Goal: Task Accomplishment & Management: Use online tool/utility

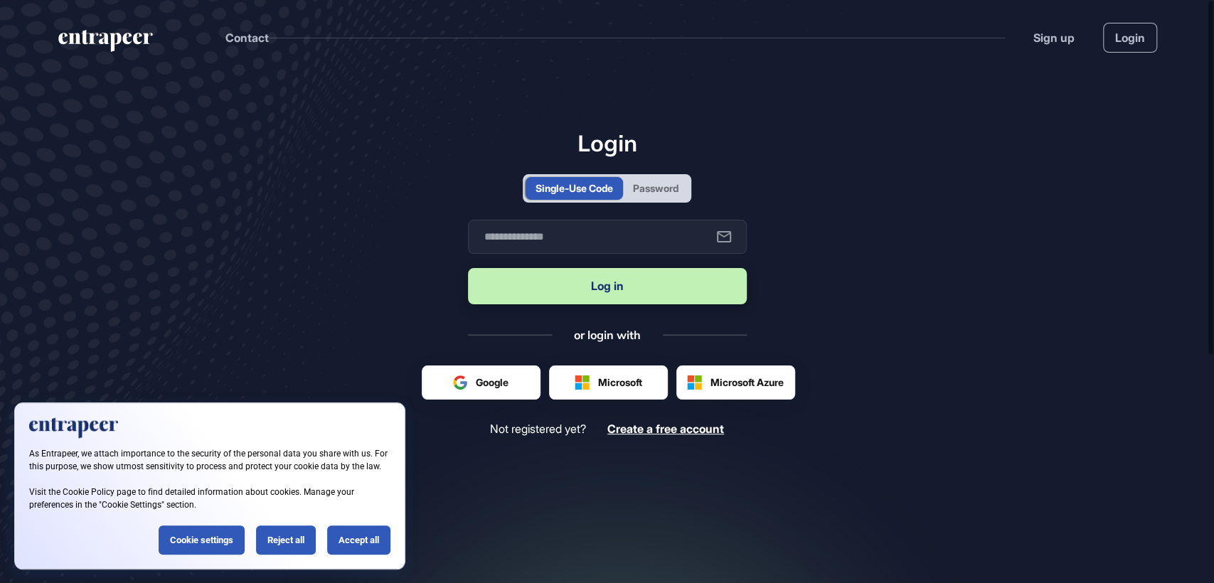
click at [649, 185] on div "Password" at bounding box center [656, 188] width 46 height 15
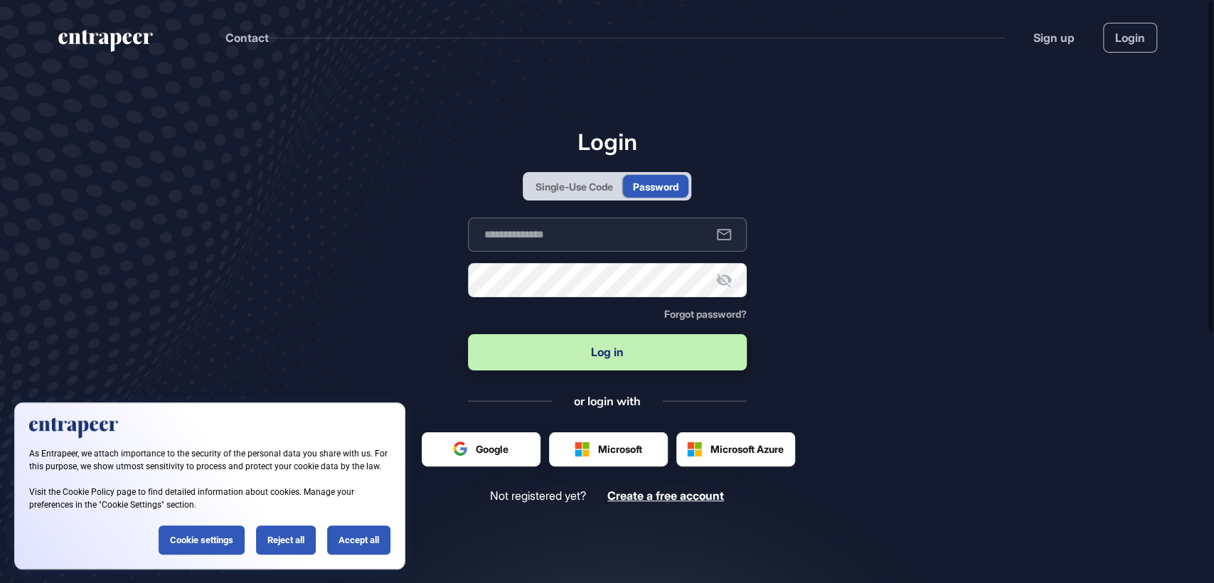
type input "**********"
click at [597, 352] on button "Log in" at bounding box center [607, 352] width 279 height 36
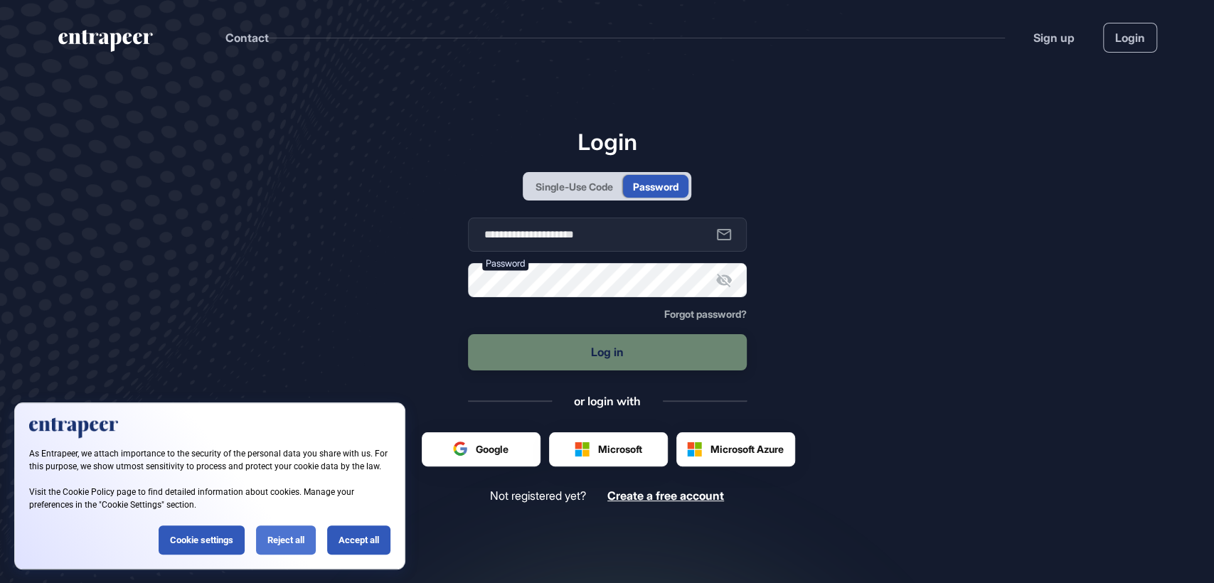
click at [277, 544] on div "Reject all" at bounding box center [286, 540] width 60 height 29
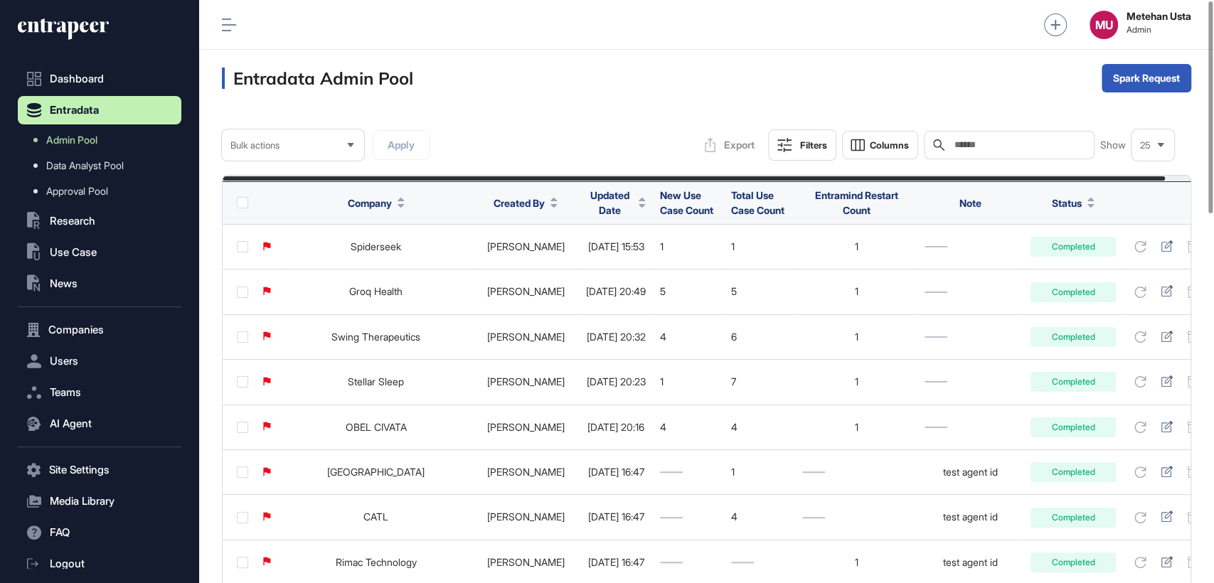
click at [586, 206] on span "Updated Date" at bounding box center [609, 203] width 47 height 30
click at [592, 258] on span "Sort Descending" at bounding box center [616, 262] width 57 height 12
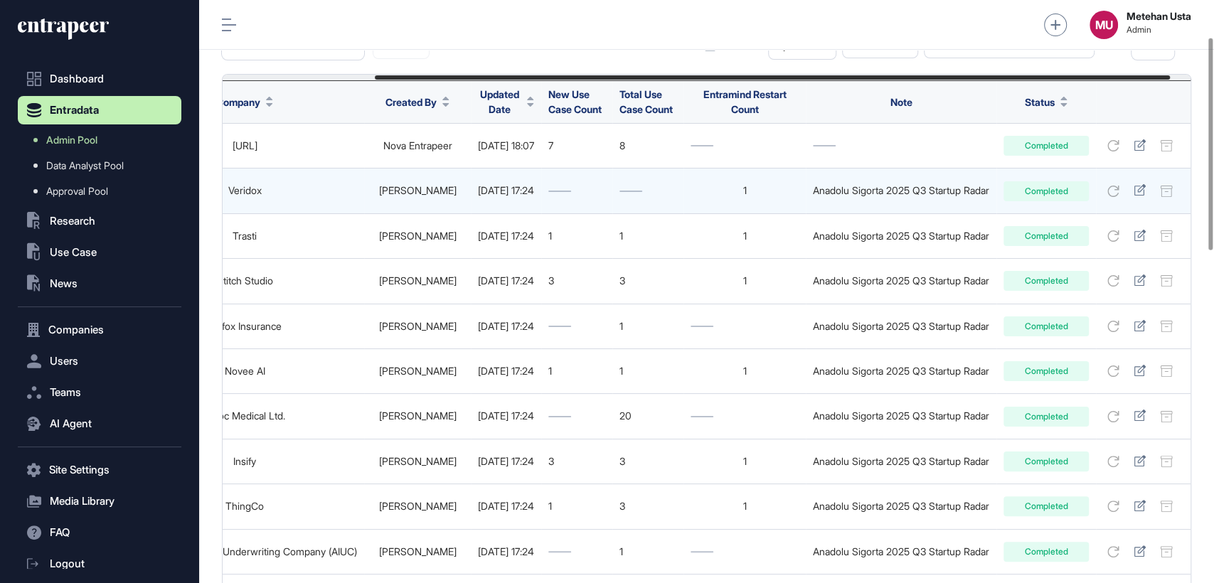
scroll to position [102, 0]
drag, startPoint x: 833, startPoint y: 191, endPoint x: 1012, endPoint y: 191, distance: 179.3
click at [990, 191] on div "Anadolu Sigorta 2025 Q3 Startup Radar" at bounding box center [901, 189] width 176 height 11
click at [827, 189] on td "Anadolu Sigorta 2025 Q3 Startup Radar" at bounding box center [901, 190] width 191 height 45
drag, startPoint x: 825, startPoint y: 191, endPoint x: 1019, endPoint y: 192, distance: 194.2
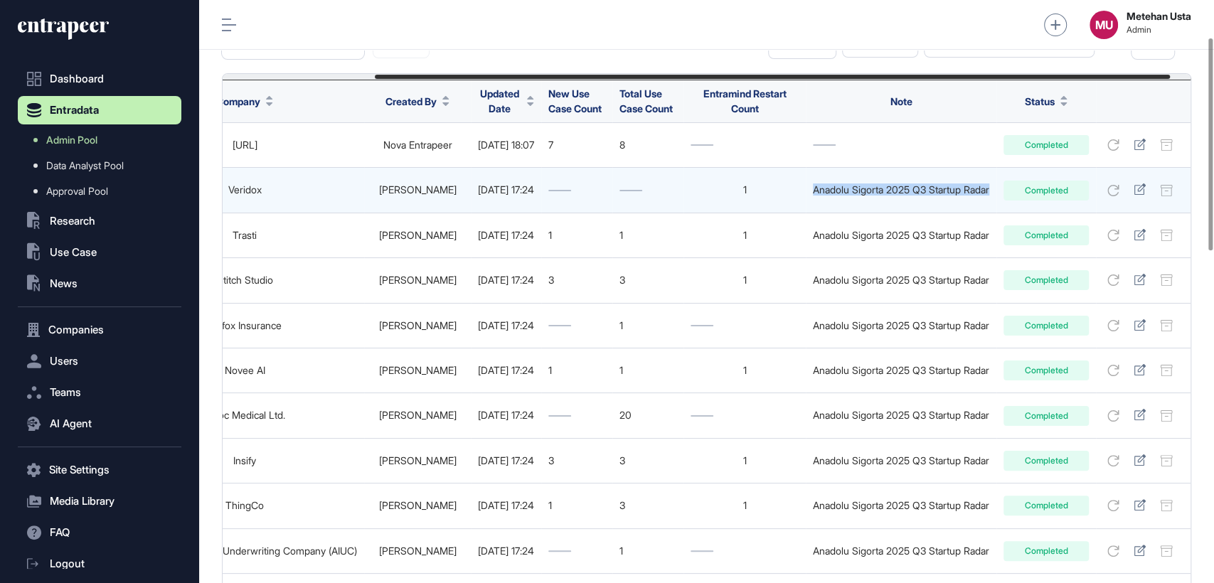
click at [997, 192] on td "Anadolu Sigorta 2025 Q3 Startup Radar" at bounding box center [901, 190] width 191 height 45
copy div "Anadolu Sigorta 2025 Q3 Startup Radar"
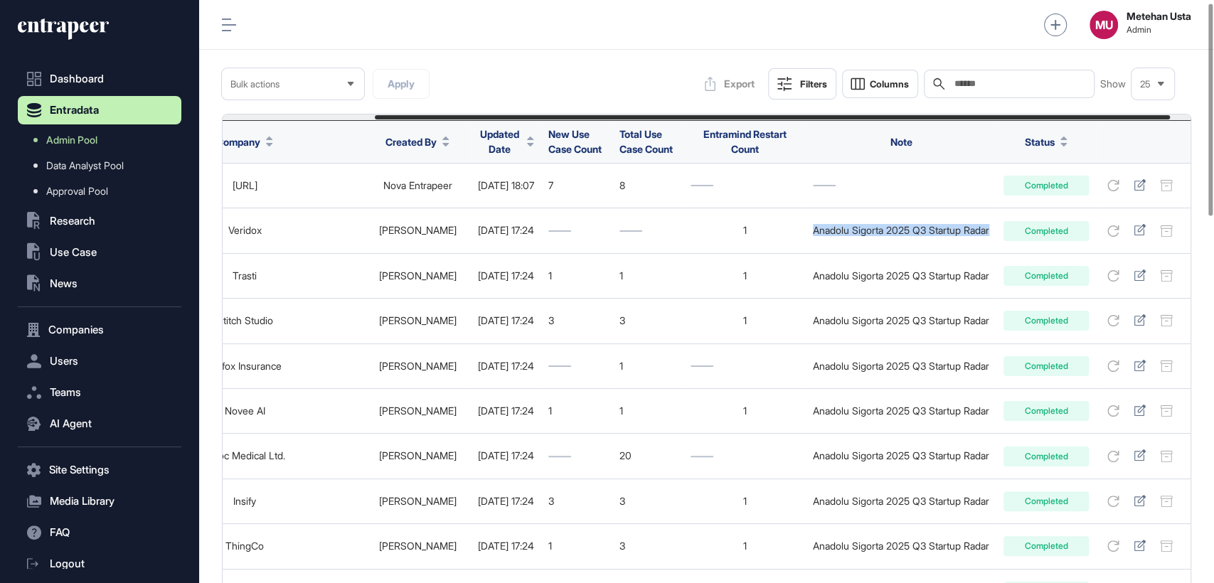
scroll to position [0, 0]
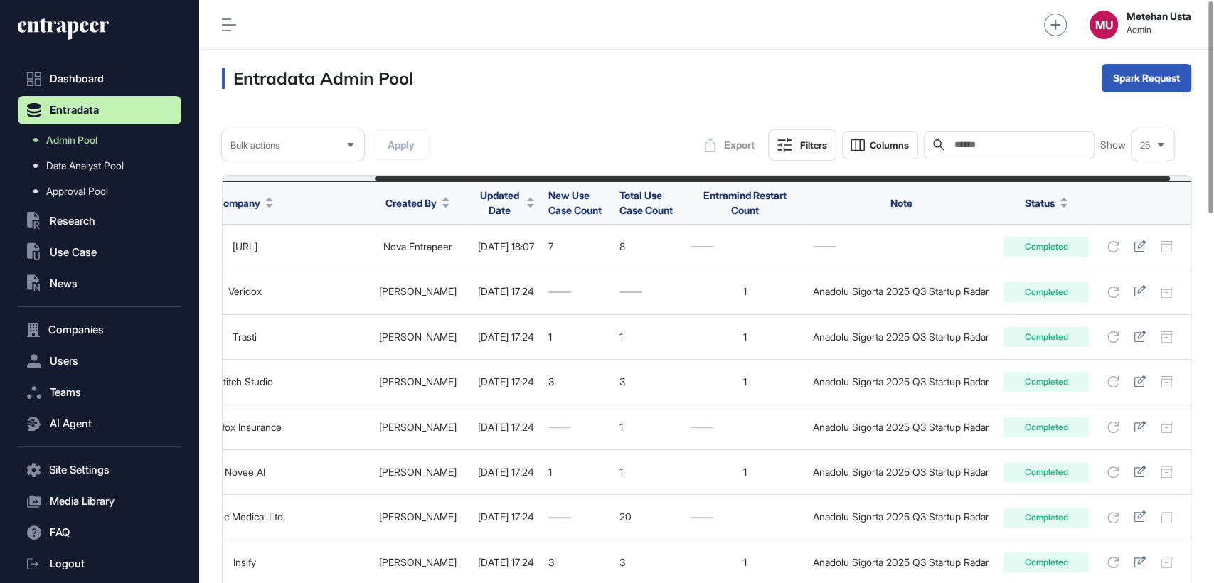
click at [975, 149] on input "text" at bounding box center [1019, 144] width 132 height 11
paste input "**********"
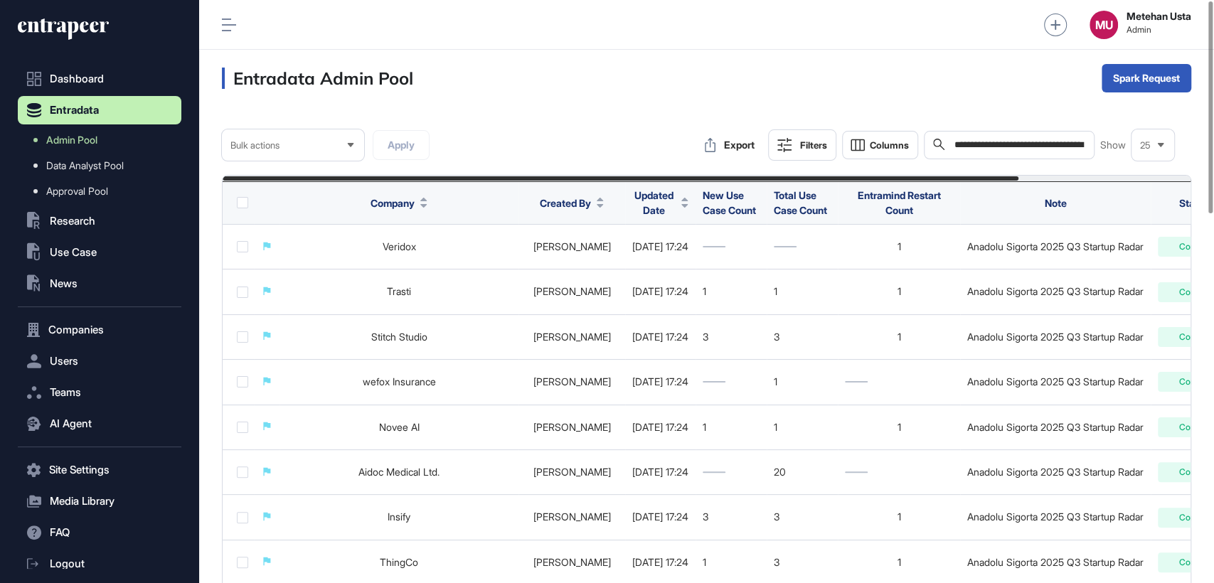
click at [1051, 149] on input "**********" at bounding box center [1019, 145] width 132 height 13
paste input "*"
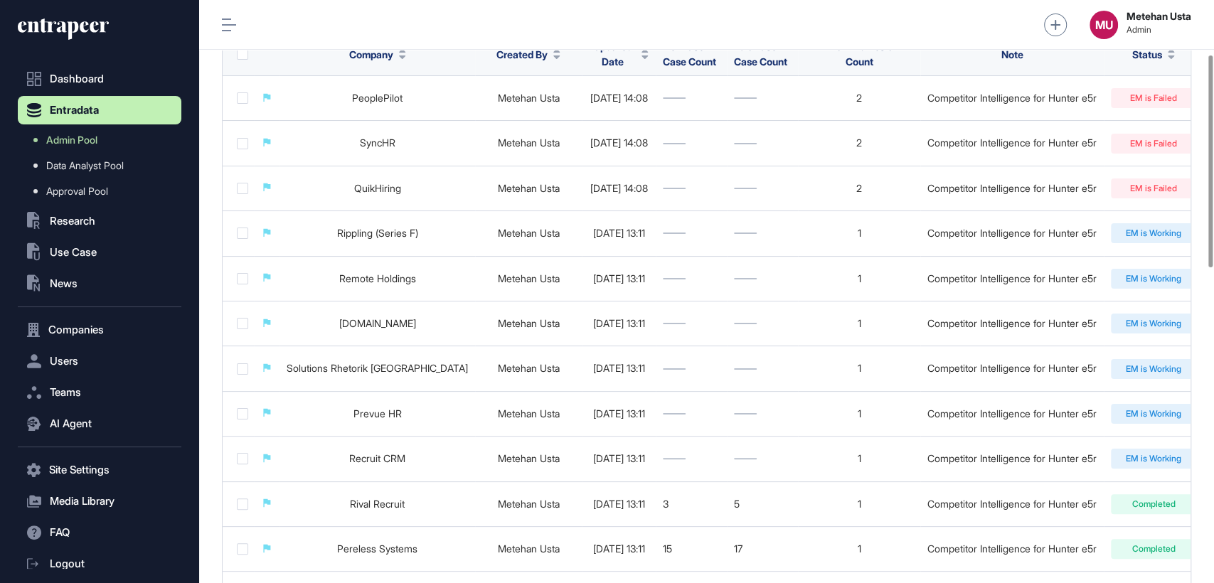
scroll to position [148, 0]
type input "**********"
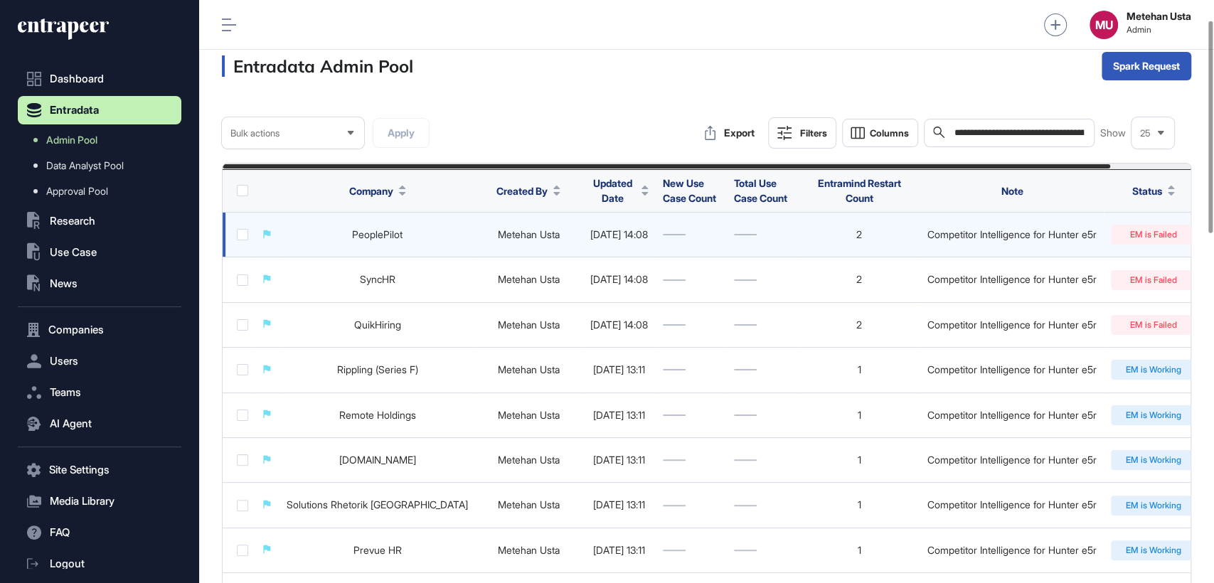
scroll to position [0, 0]
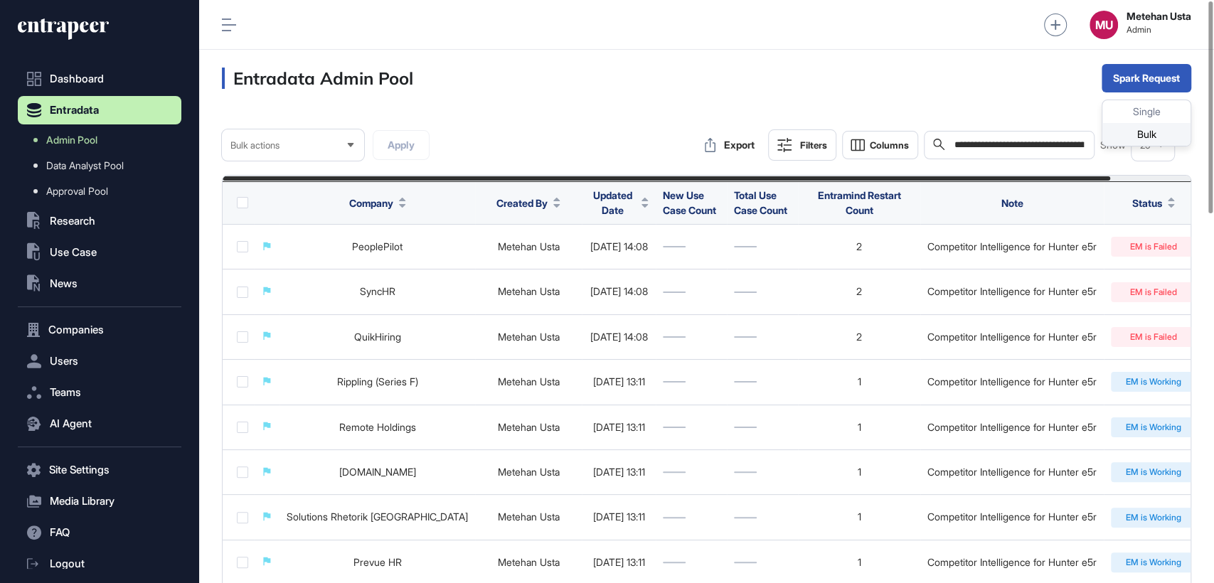
click at [1132, 131] on div "Bulk" at bounding box center [1147, 134] width 88 height 23
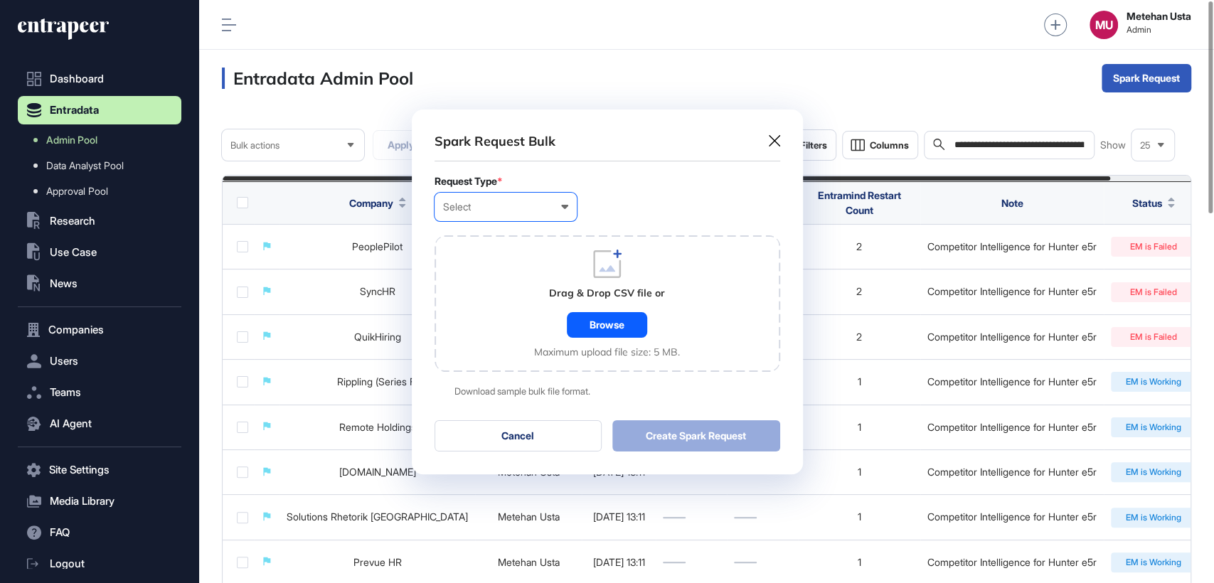
scroll to position [0, 6]
click at [775, 129] on div "Spark Request Bulk Request Type * Select User Company Customer Request ID Drag …" at bounding box center [607, 292] width 391 height 365
click at [774, 136] on icon at bounding box center [774, 140] width 11 height 11
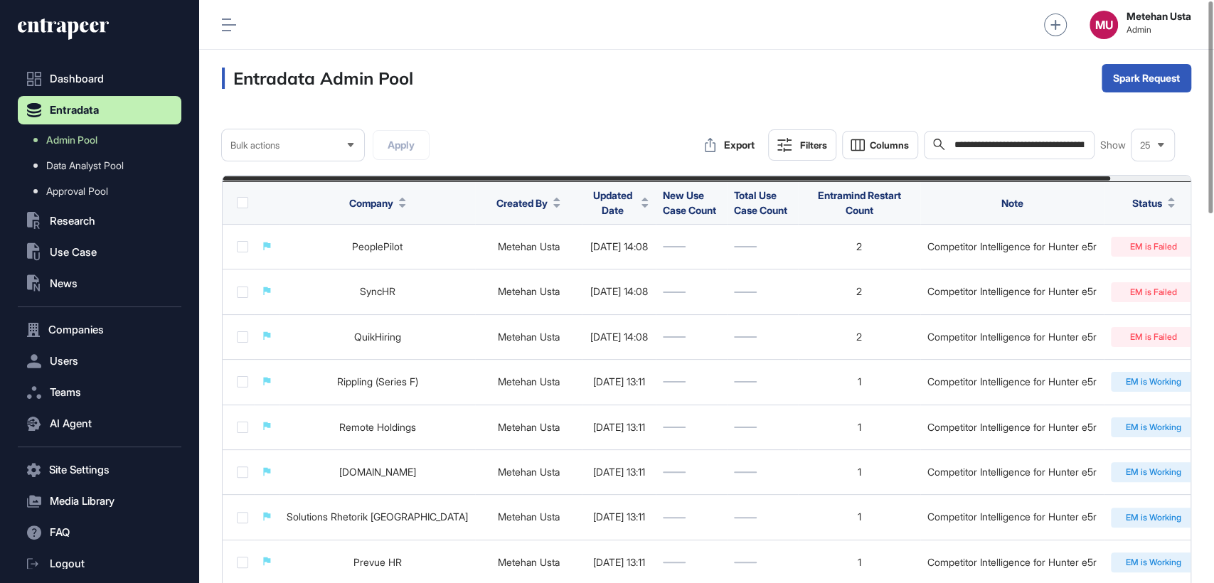
click at [1051, 147] on input "**********" at bounding box center [1019, 145] width 132 height 13
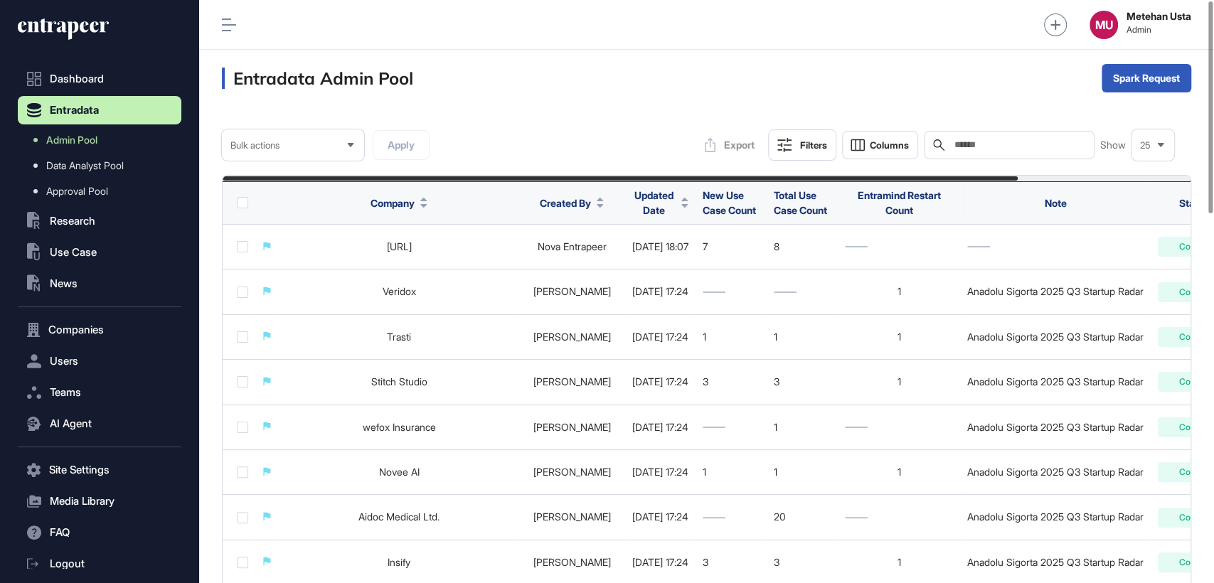
click at [676, 201] on span "Updated Date" at bounding box center [653, 203] width 43 height 30
click at [789, 132] on button "Filters" at bounding box center [802, 144] width 68 height 31
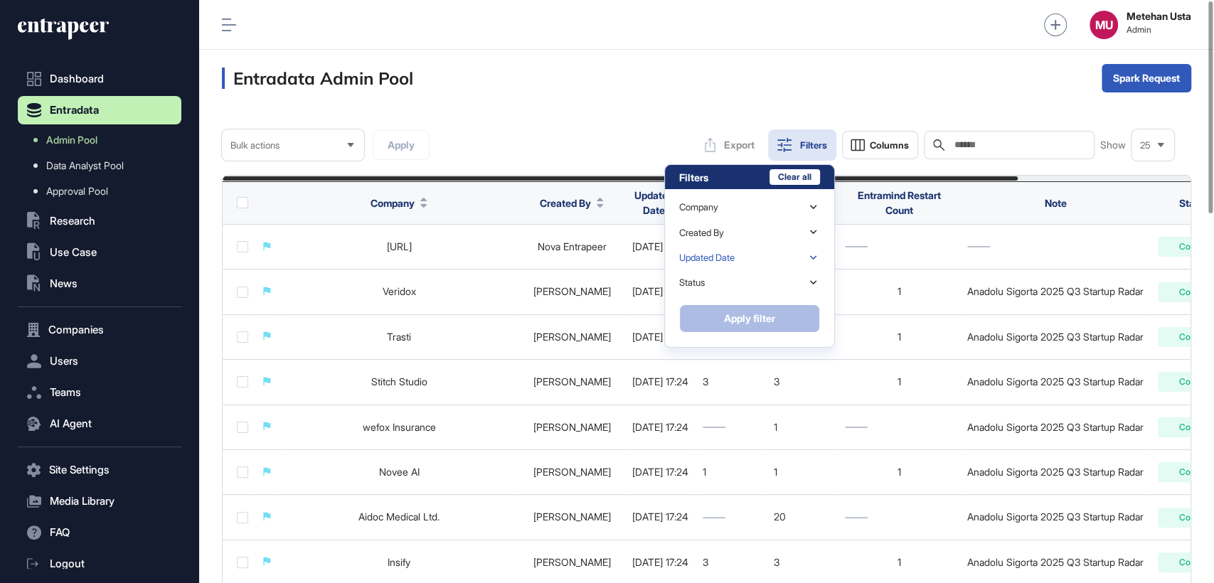
click at [724, 262] on div "Updated Date" at bounding box center [706, 258] width 55 height 11
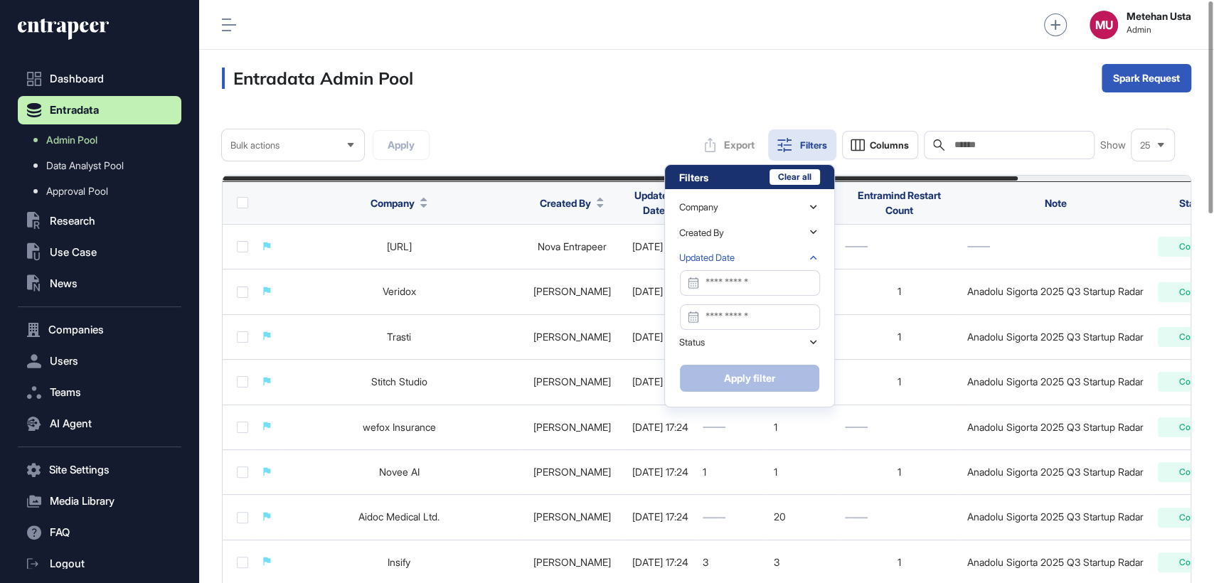
click at [726, 257] on div "Updated Date" at bounding box center [706, 258] width 55 height 11
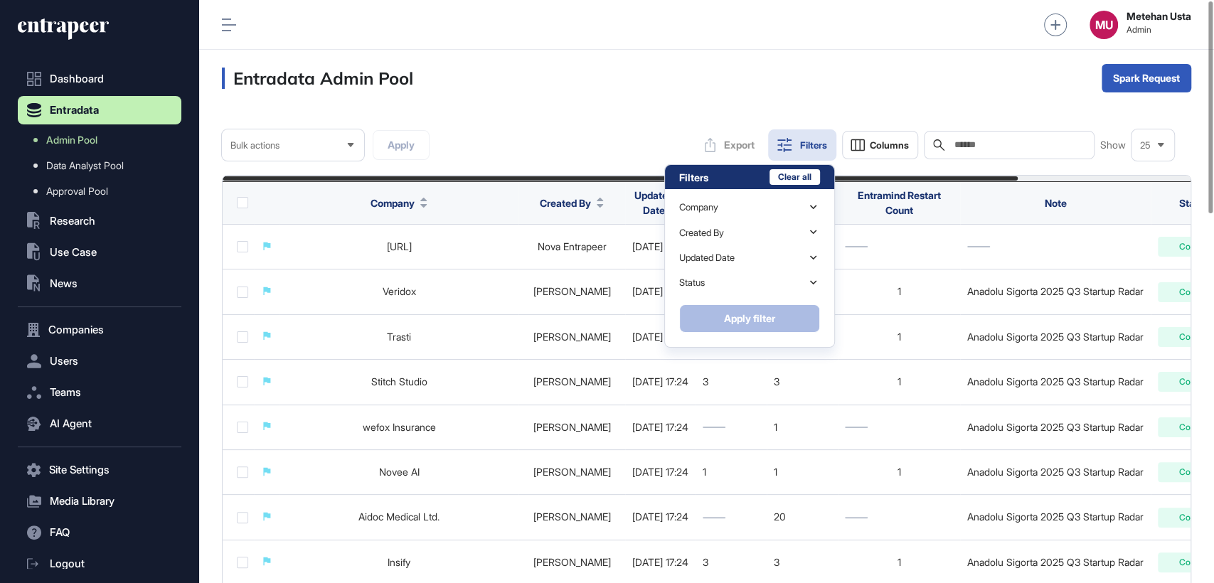
click at [722, 301] on div "Company Search Created By Search Updated Date Status Ready In progress Complete…" at bounding box center [749, 246] width 141 height 115
click at [728, 287] on div "Status" at bounding box center [749, 282] width 141 height 25
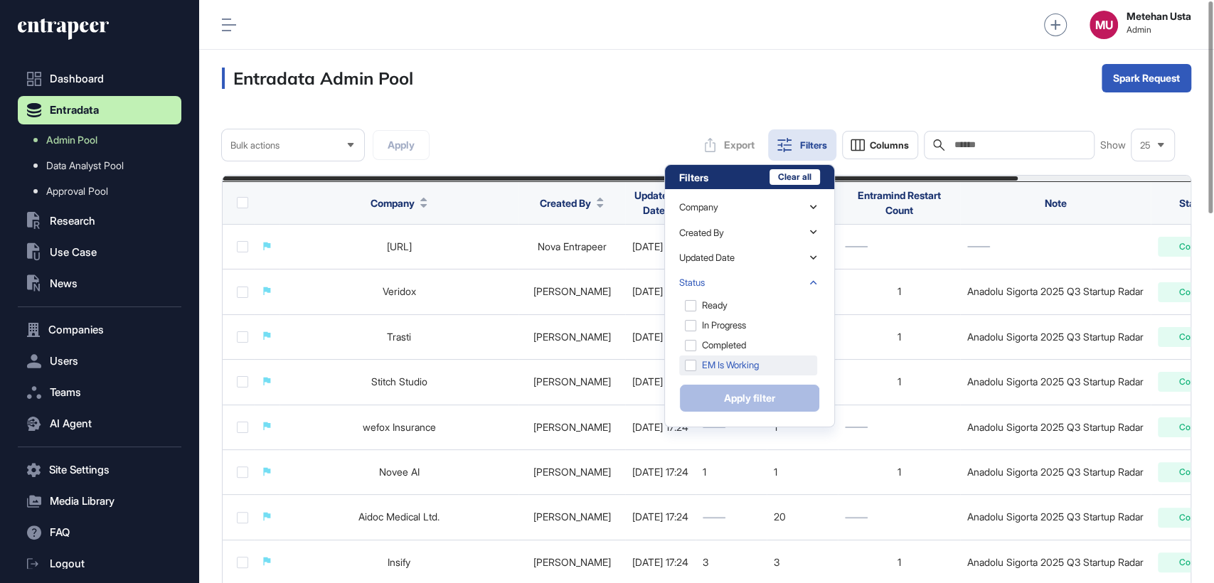
click at [724, 366] on div "EM is Working" at bounding box center [748, 366] width 138 height 20
click at [723, 391] on button "Apply filter" at bounding box center [749, 398] width 141 height 28
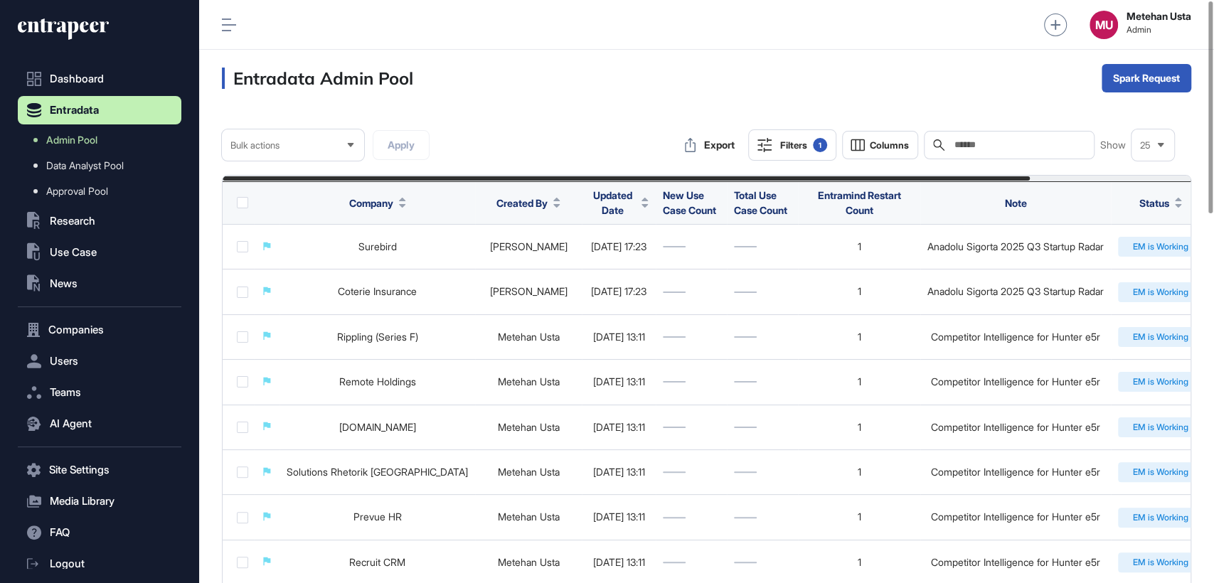
click at [223, 23] on icon at bounding box center [229, 24] width 14 height 13
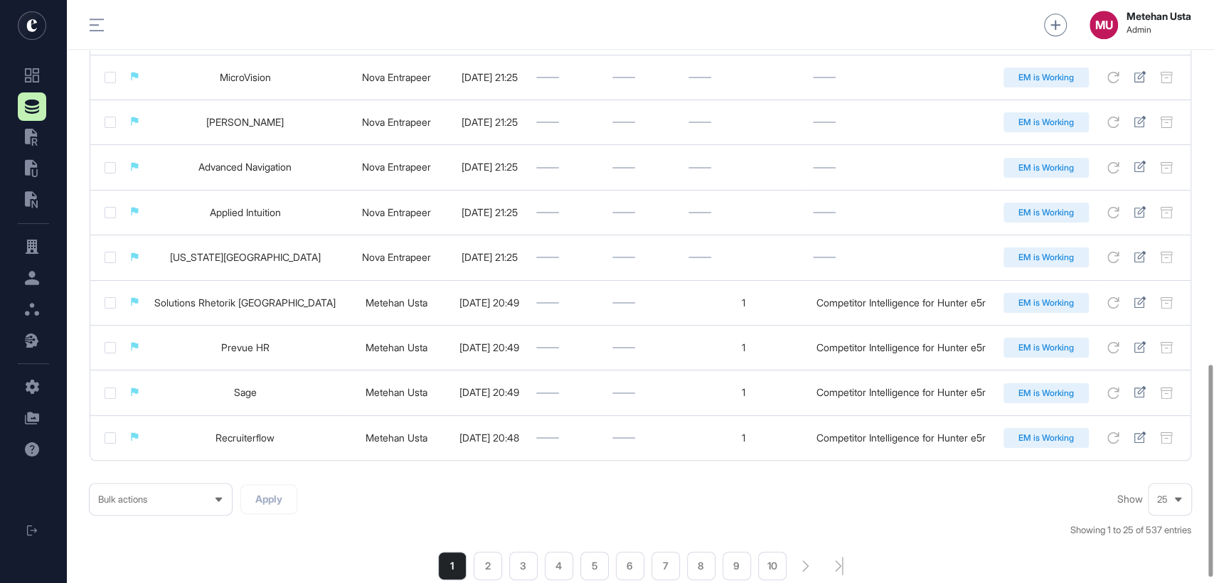
scroll to position [1013, 0]
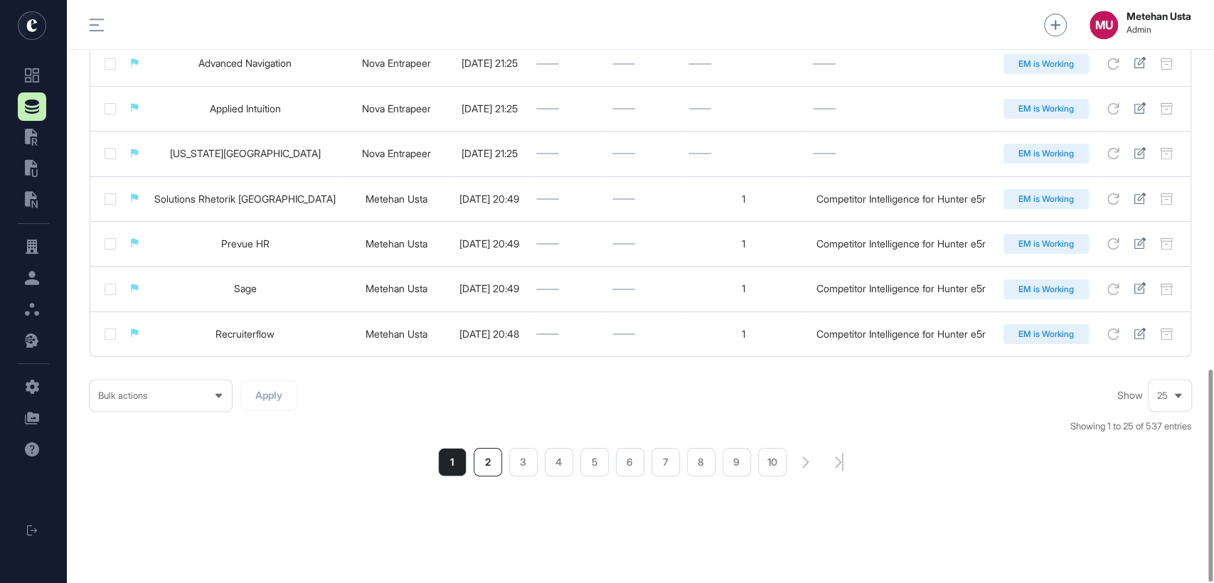
click at [484, 468] on li "2" at bounding box center [488, 462] width 28 height 28
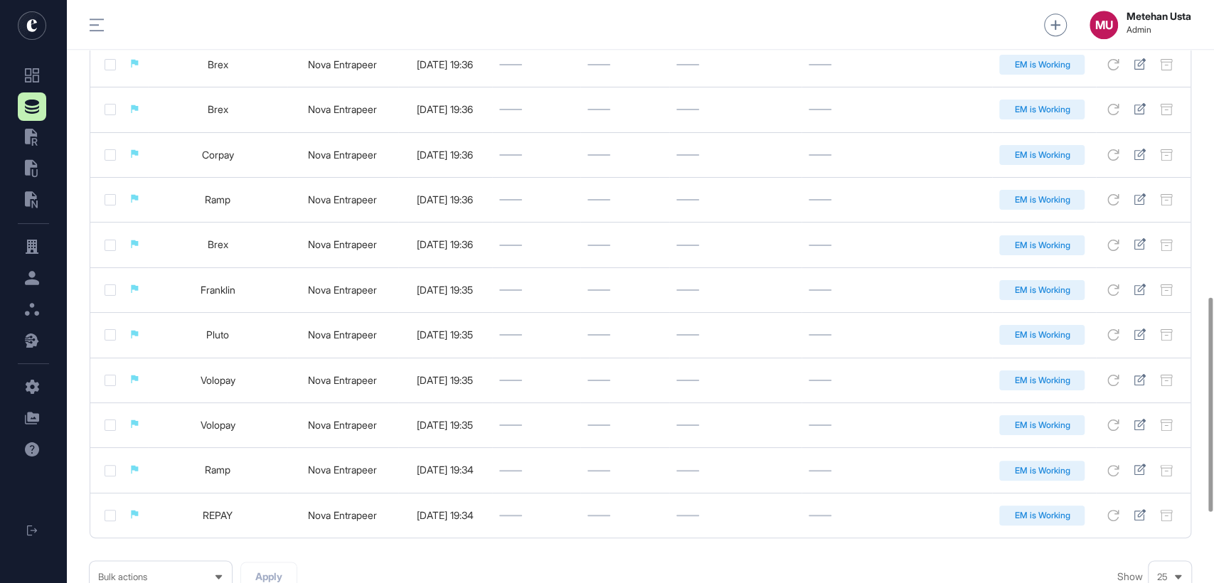
scroll to position [999, 0]
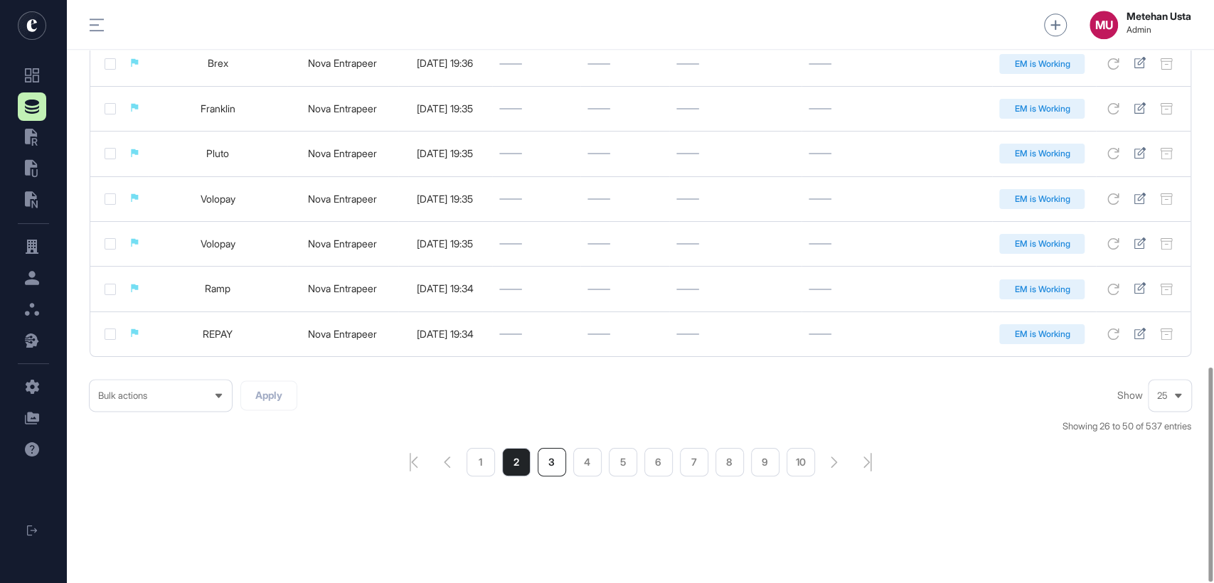
click at [554, 466] on li "3" at bounding box center [552, 462] width 28 height 28
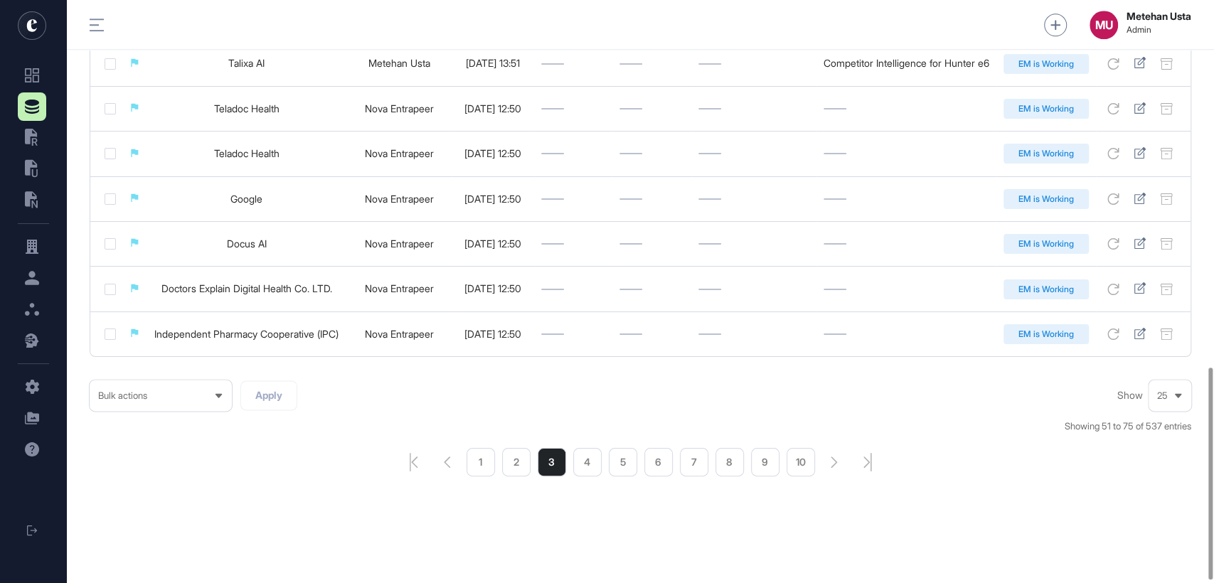
scroll to position [1013, 0]
click at [583, 454] on li "4" at bounding box center [587, 462] width 28 height 28
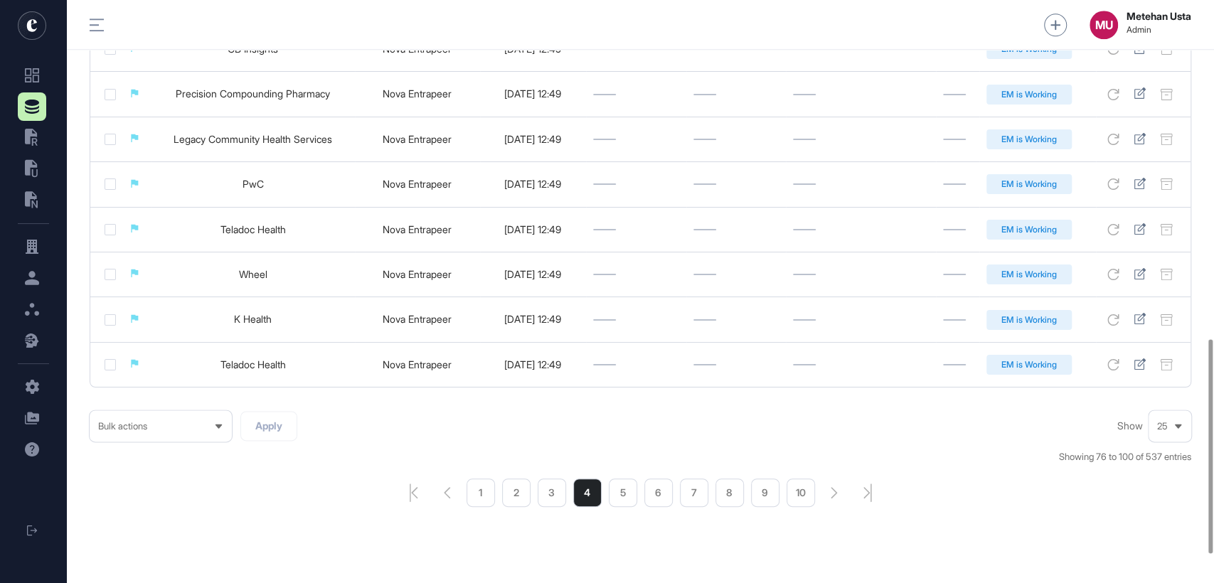
scroll to position [999, 0]
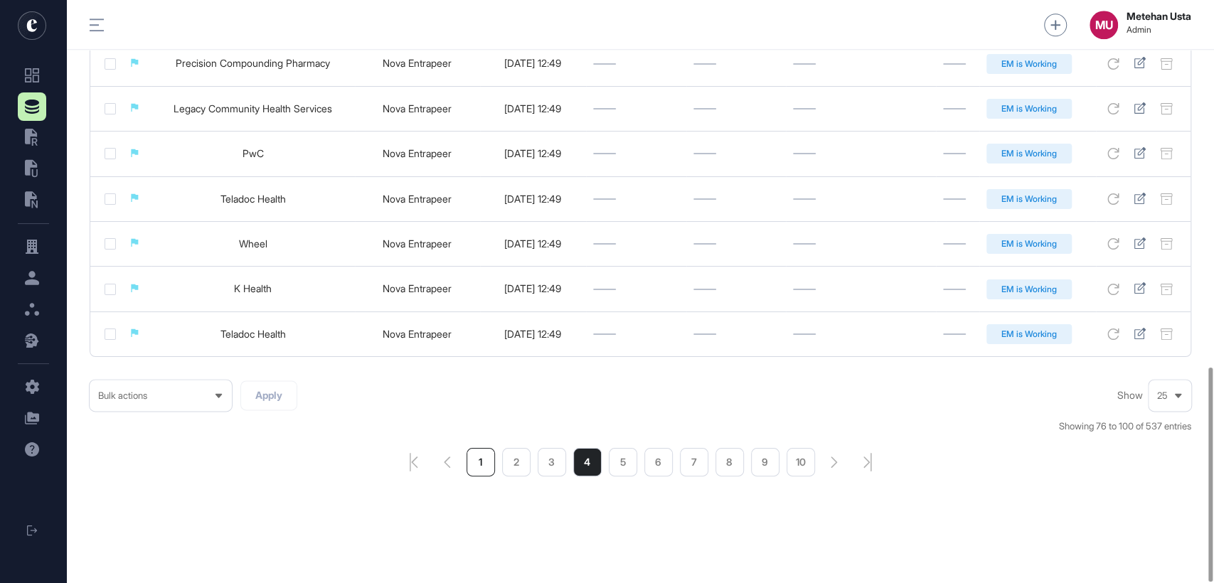
click at [491, 465] on li "1" at bounding box center [481, 462] width 28 height 28
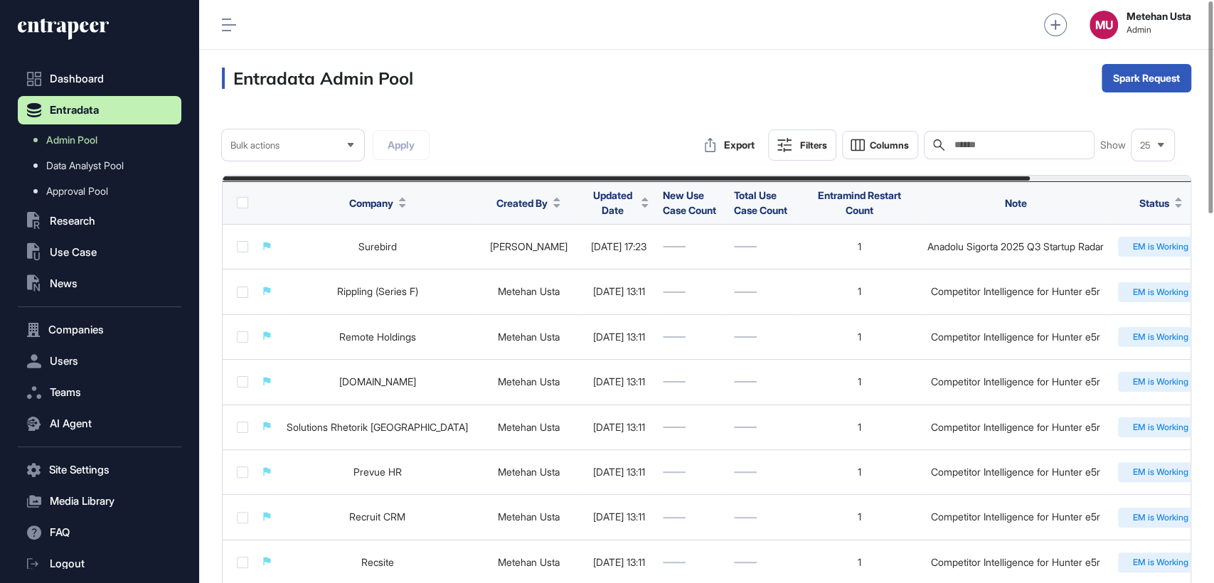
click at [230, 26] on icon at bounding box center [229, 24] width 14 height 13
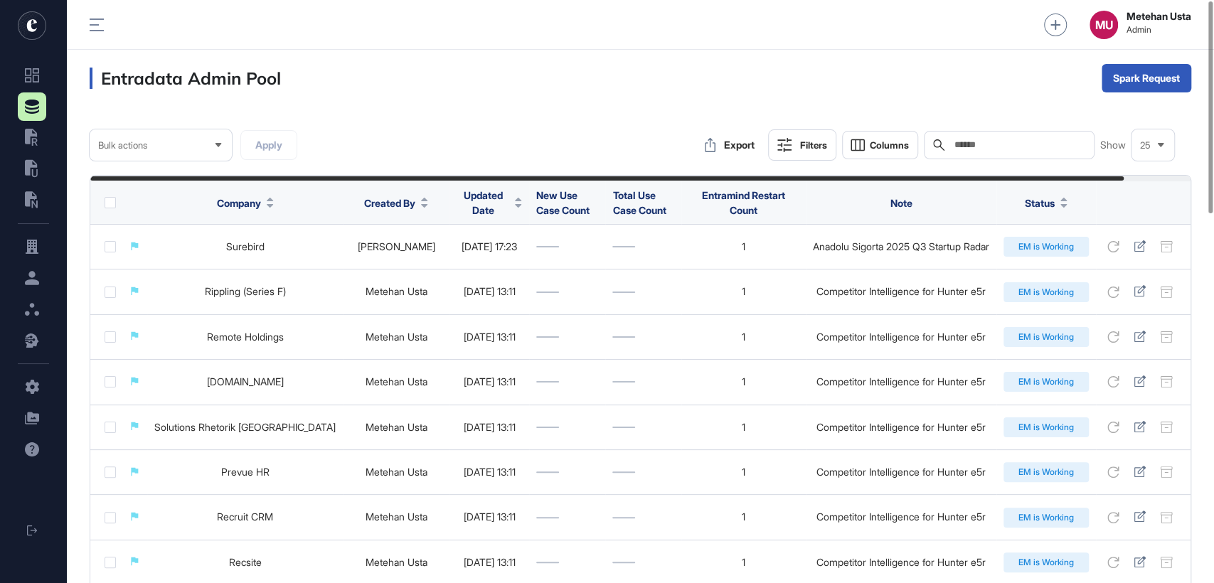
scroll to position [583, 1147]
click at [1003, 142] on input "text" at bounding box center [1019, 144] width 132 height 11
paste input "**********"
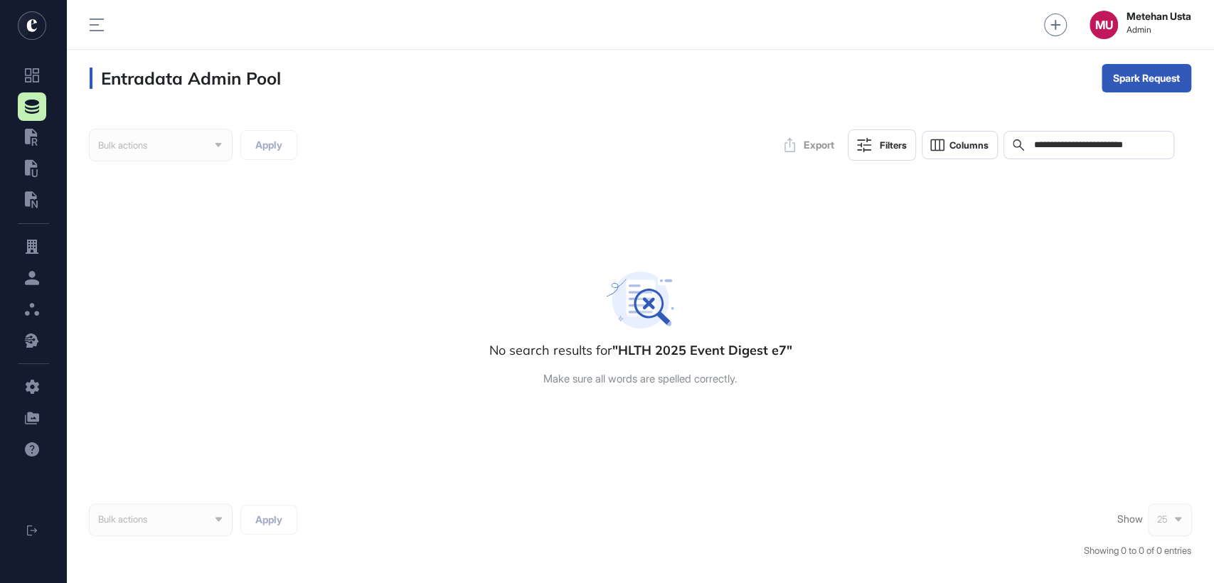
type input "**********"
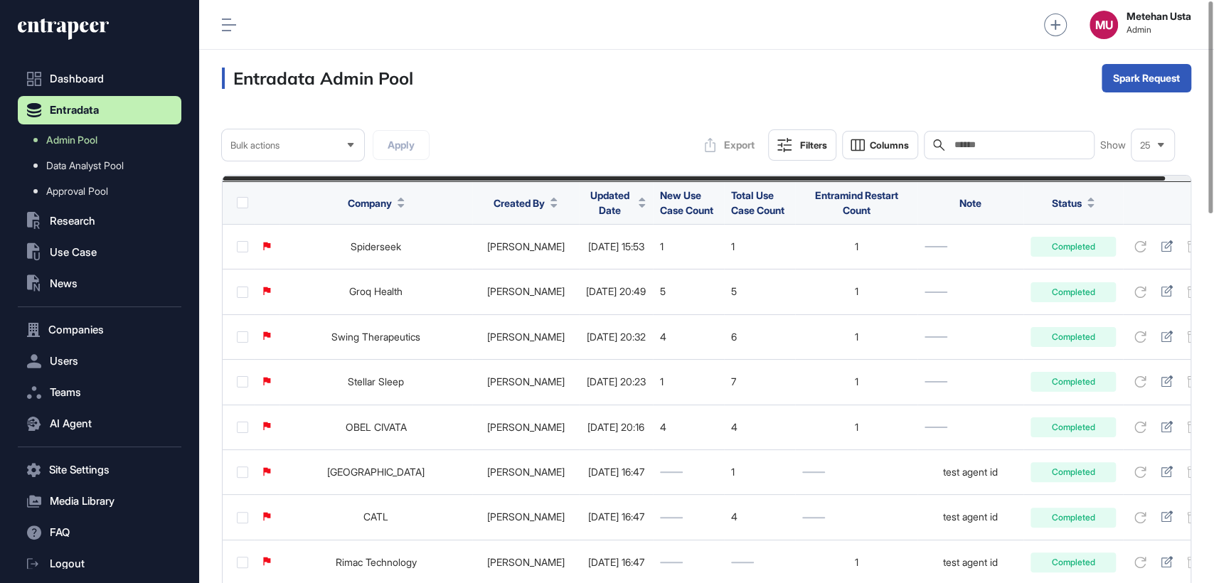
click at [1048, 149] on input "text" at bounding box center [1019, 144] width 132 height 11
paste input "**********"
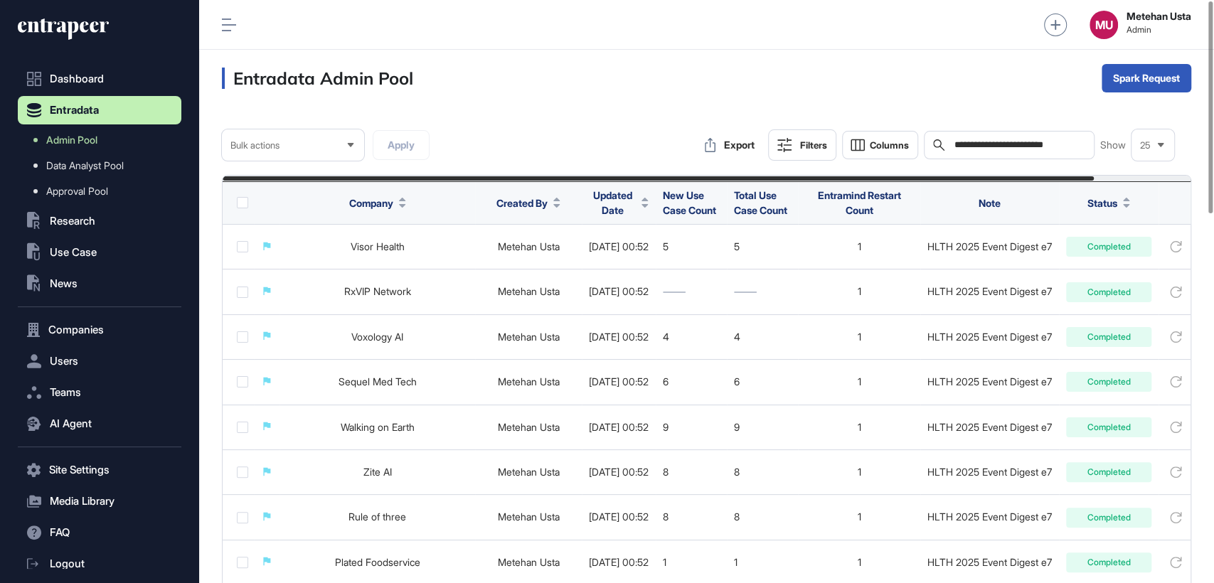
click at [1006, 147] on input "**********" at bounding box center [1019, 144] width 132 height 11
paste input "text"
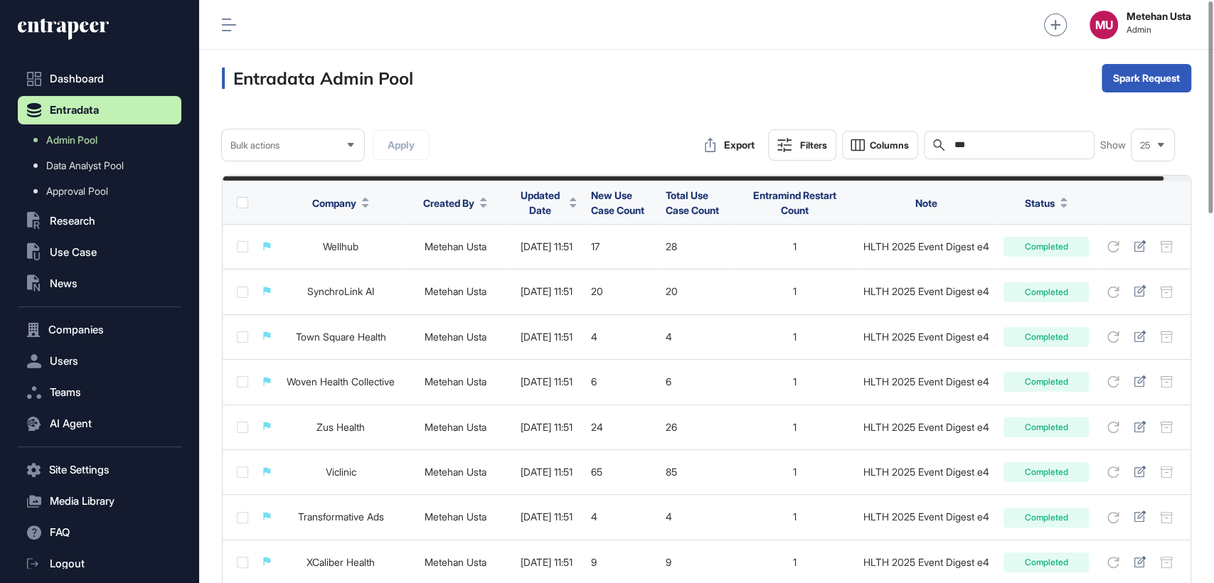
type input "***"
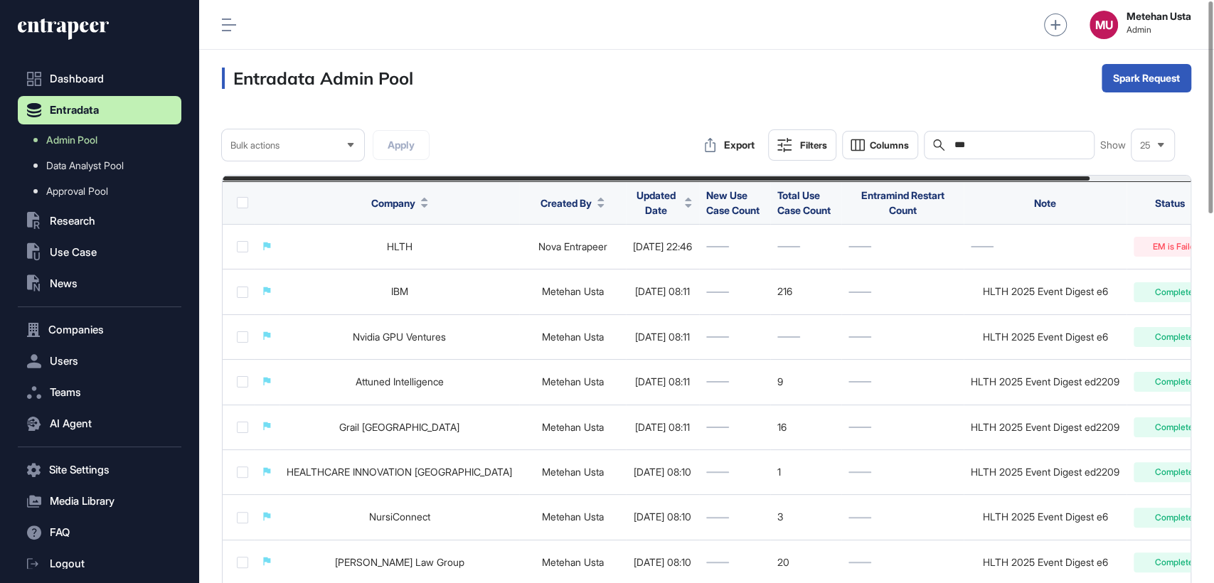
click at [633, 210] on span "Updated Date" at bounding box center [656, 203] width 46 height 30
click at [630, 267] on div "Sort Descending" at bounding box center [636, 262] width 88 height 21
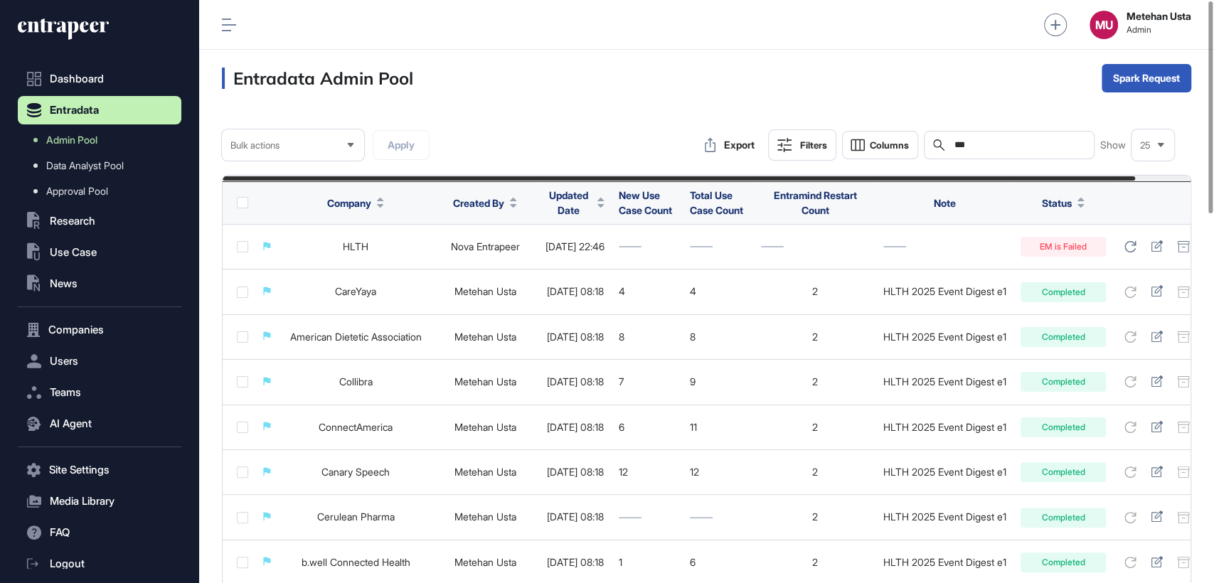
drag, startPoint x: 983, startPoint y: 139, endPoint x: 829, endPoint y: 153, distance: 155.0
click at [871, 146] on div "Export Filters Columns Search *** Show 25" at bounding box center [935, 144] width 477 height 31
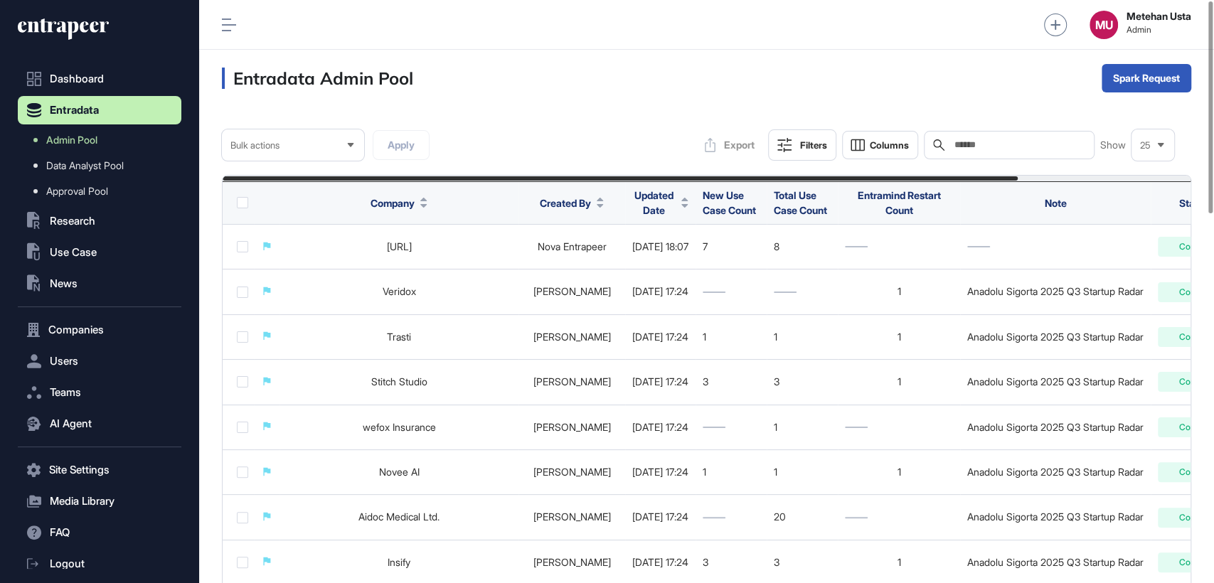
click at [676, 198] on span "Updated Date" at bounding box center [653, 203] width 43 height 30
click at [699, 265] on span "Sort Descending" at bounding box center [712, 262] width 57 height 12
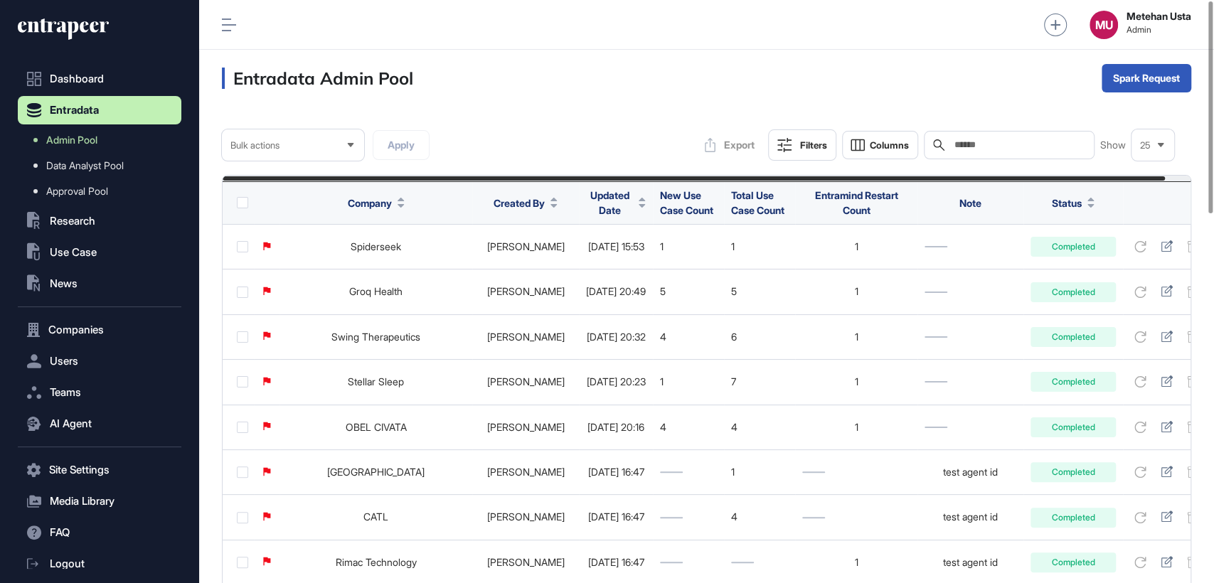
click at [586, 202] on span "Updated Date" at bounding box center [609, 203] width 47 height 30
click at [613, 259] on span "Sort Descending" at bounding box center [616, 262] width 57 height 12
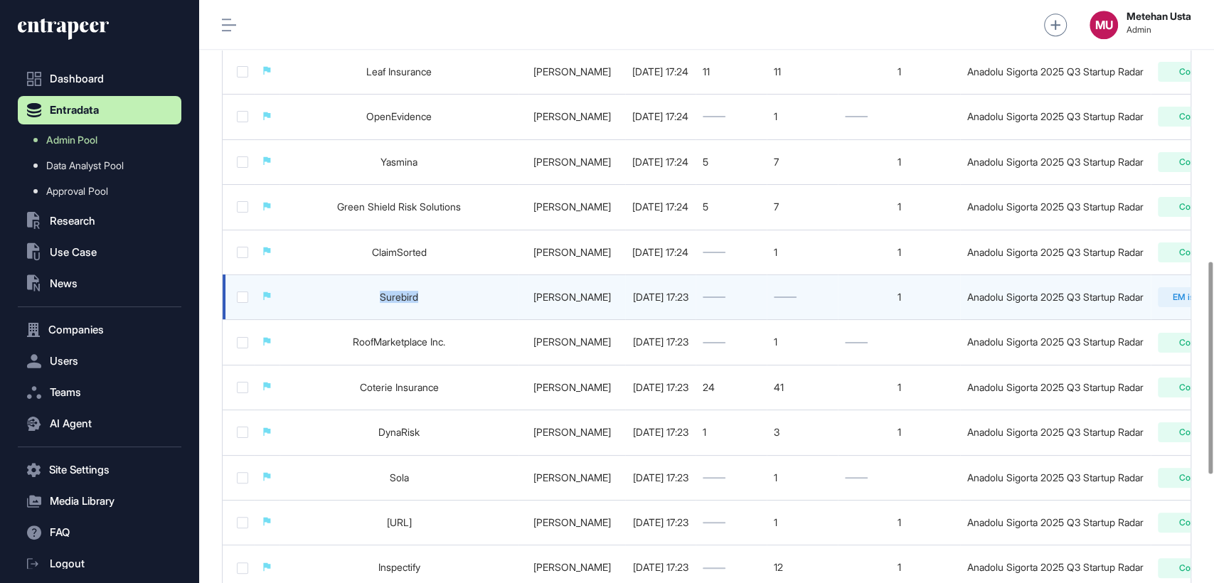
drag, startPoint x: 427, startPoint y: 301, endPoint x: 359, endPoint y: 303, distance: 68.3
click at [359, 303] on td "Surebird" at bounding box center [399, 297] width 239 height 45
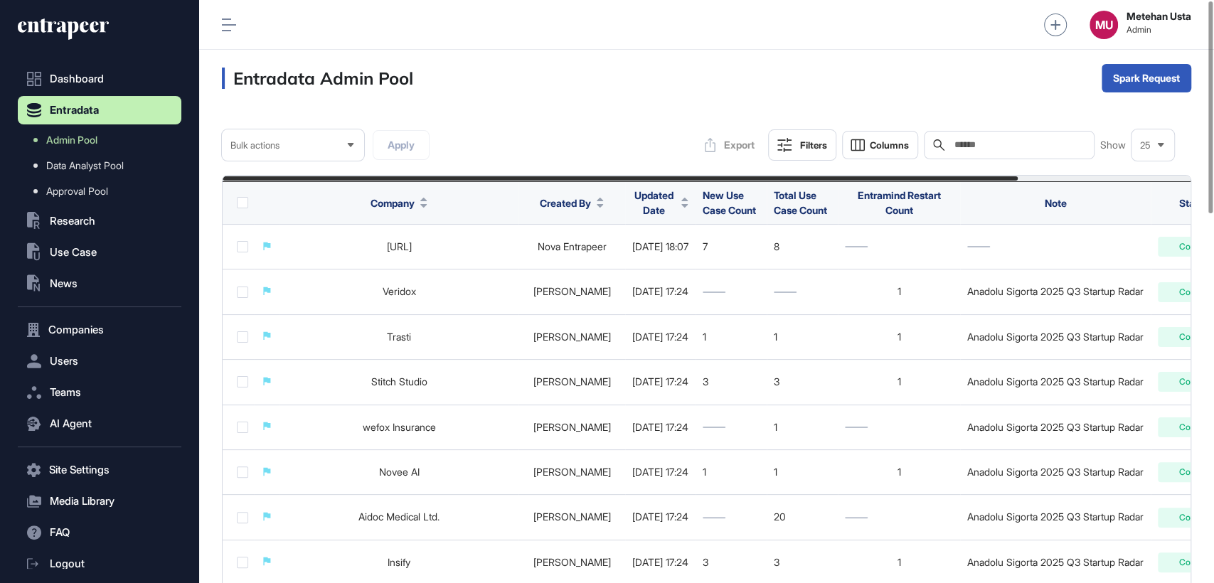
click at [1014, 144] on input "text" at bounding box center [1019, 144] width 132 height 11
paste input "********"
type input "********"
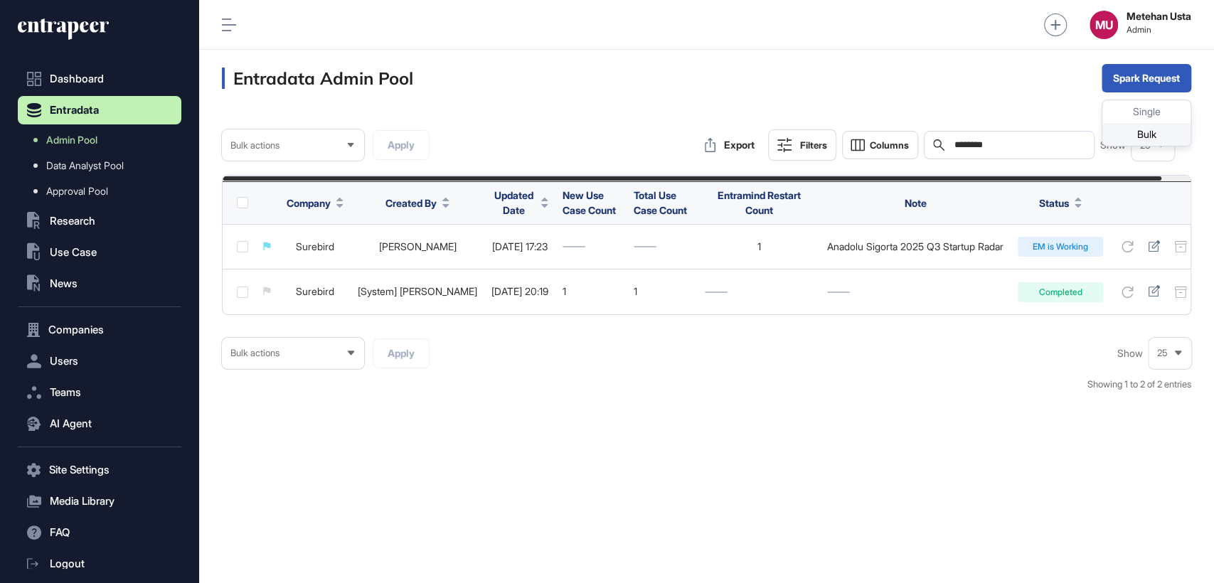
click at [1137, 139] on div "Bulk" at bounding box center [1147, 134] width 88 height 23
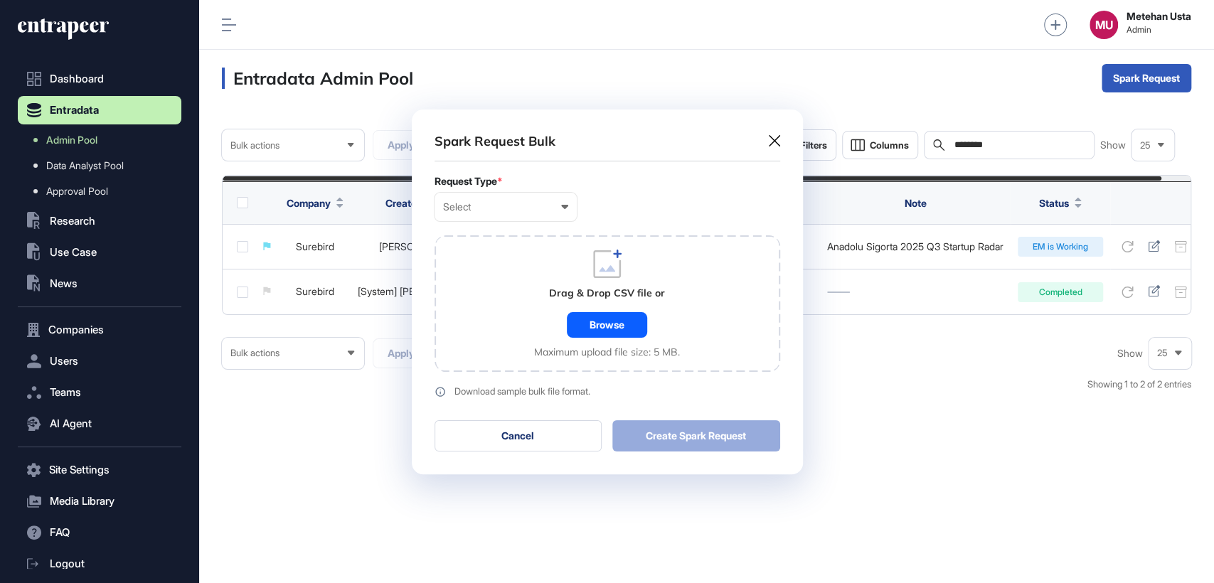
scroll to position [0, 6]
click at [519, 206] on div "Select" at bounding box center [505, 206] width 125 height 11
click at [0, 0] on div "Company" at bounding box center [0, 0] width 0 height 0
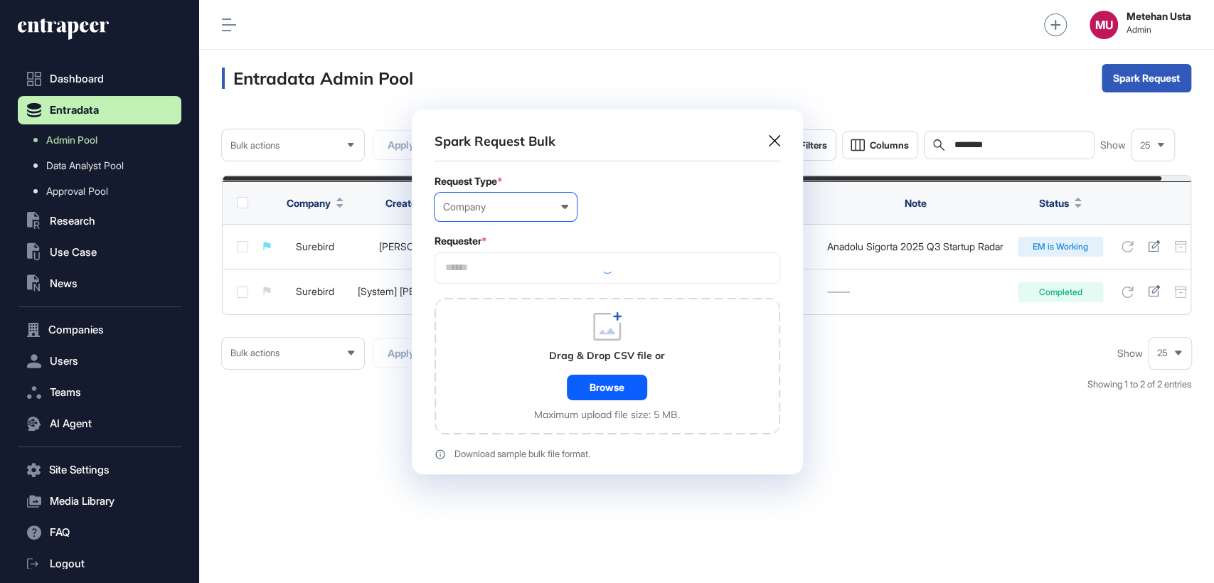
scroll to position [427, 391]
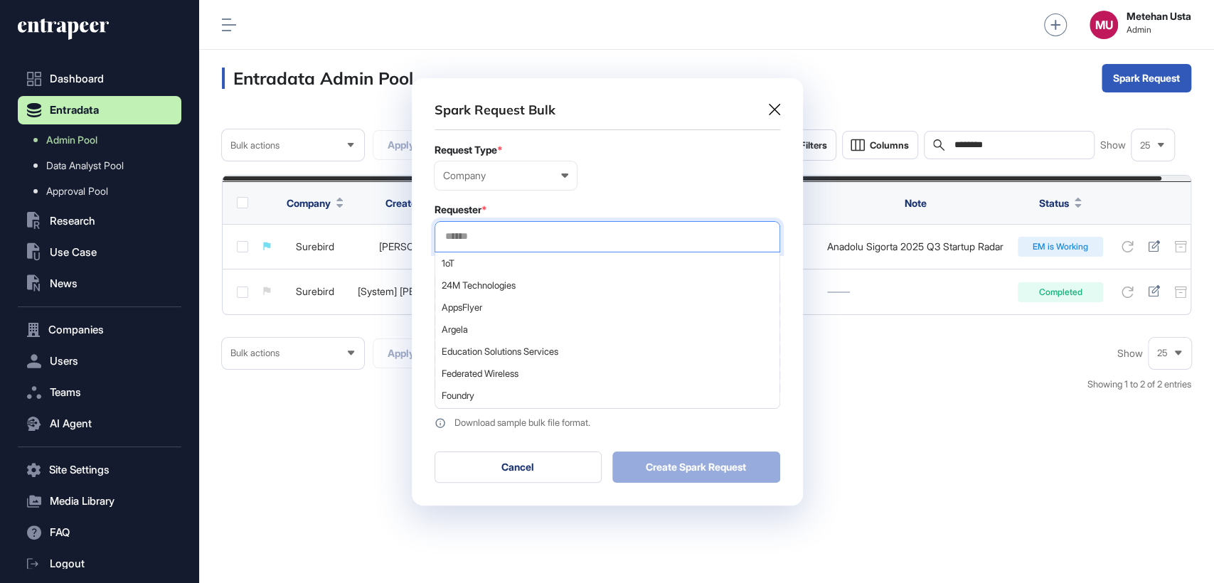
click at [501, 234] on input "text" at bounding box center [607, 236] width 327 height 12
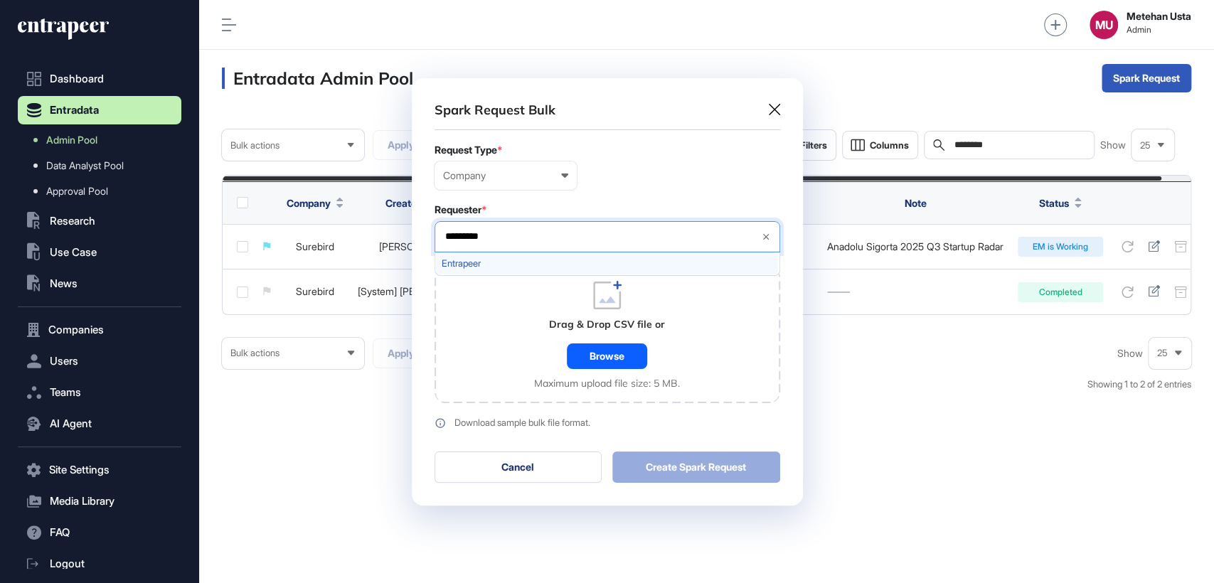
type input "*********"
click at [529, 267] on span "Entrapeer" at bounding box center [607, 263] width 330 height 11
click at [596, 212] on div "Requester *" at bounding box center [608, 209] width 346 height 11
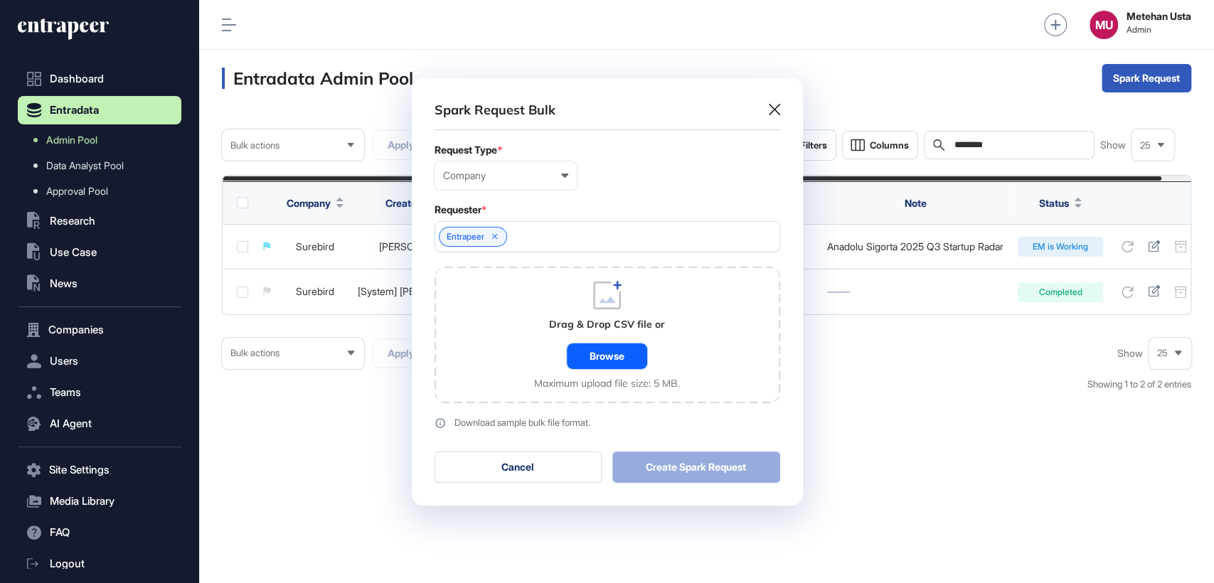
click at [632, 366] on div "Browse" at bounding box center [607, 357] width 80 height 26
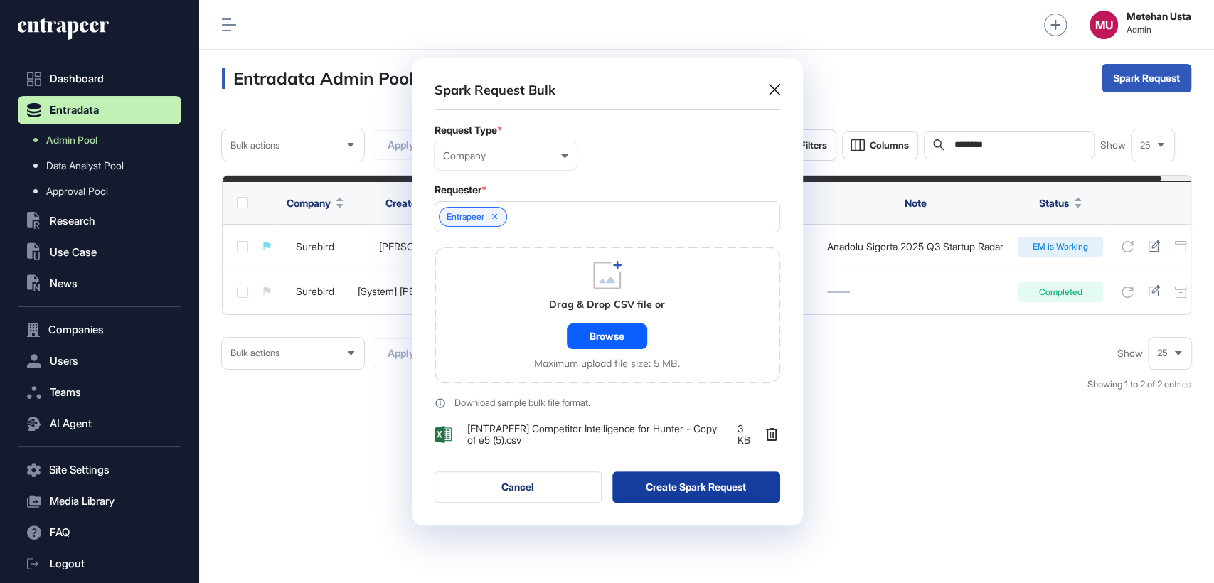
click at [714, 484] on button "Create Spark Request" at bounding box center [696, 487] width 168 height 31
